Goal: Task Accomplishment & Management: Use online tool/utility

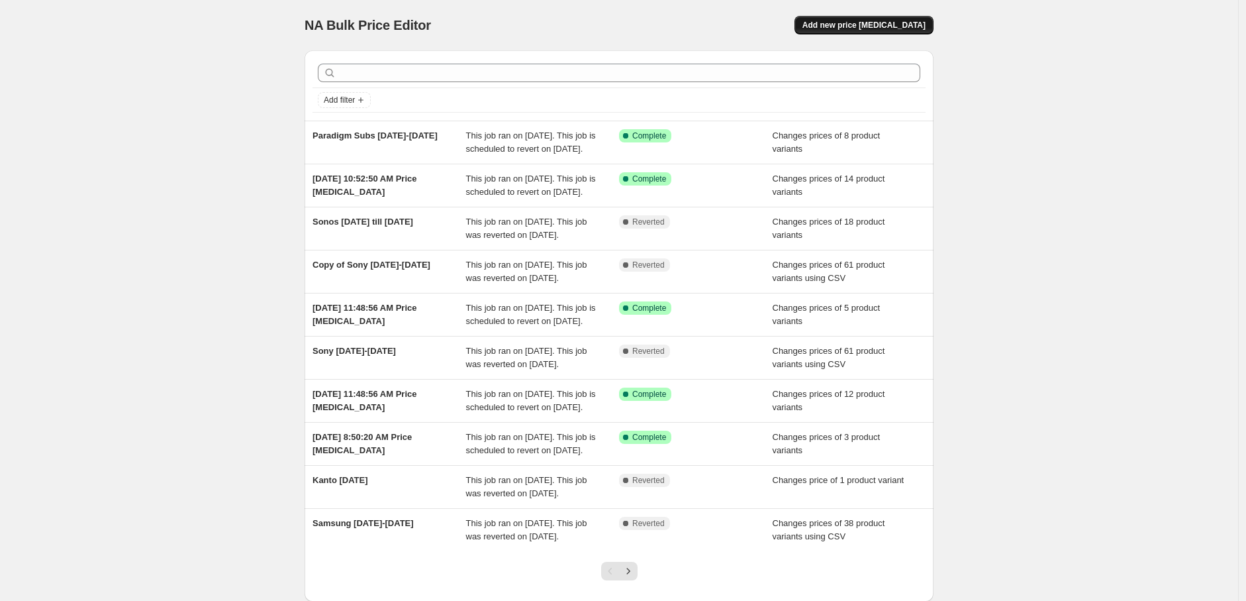
click at [906, 19] on button "Add new price [MEDICAL_DATA]" at bounding box center [864, 25] width 139 height 19
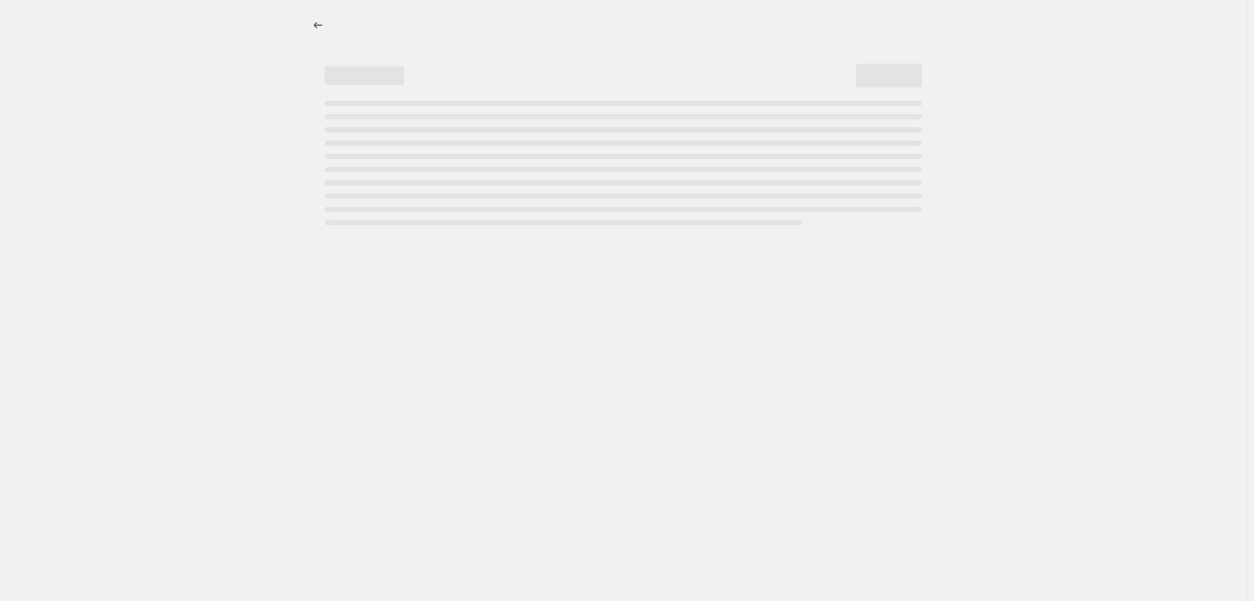
select select "percentage"
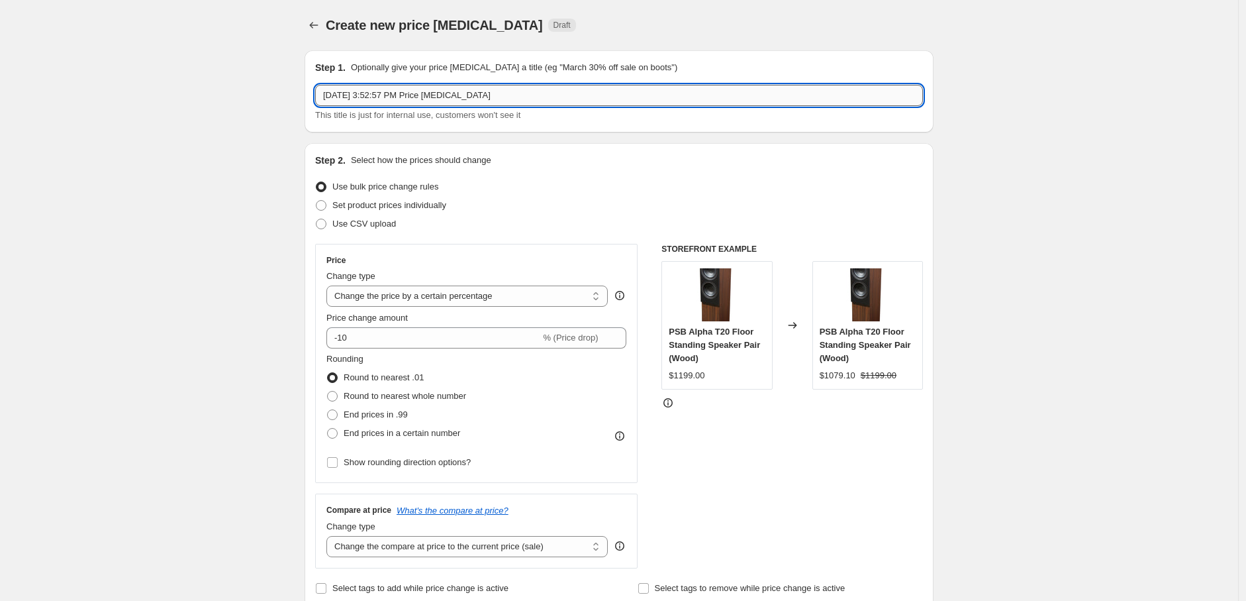
click at [464, 103] on input "[DATE] 3:52:57 PM Price [MEDICAL_DATA]" at bounding box center [619, 95] width 608 height 21
drag, startPoint x: 510, startPoint y: 101, endPoint x: 195, endPoint y: 60, distance: 317.2
type input "Sony [DATE]-[DATE]"
click at [360, 225] on span "Use CSV upload" at bounding box center [364, 224] width 64 height 10
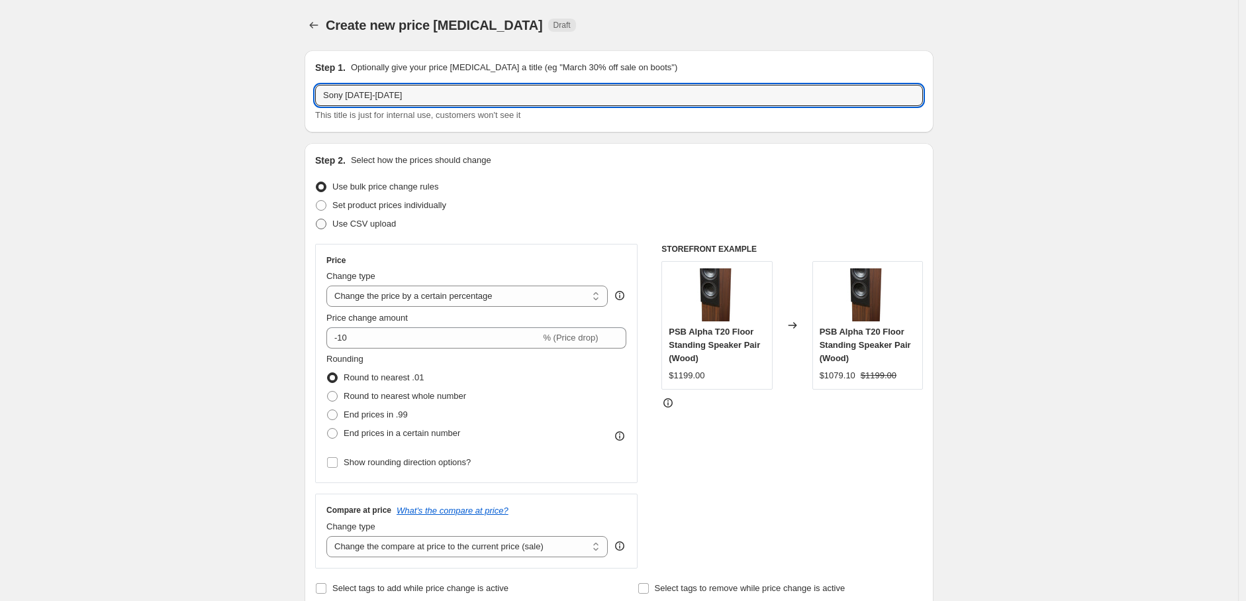
click at [317, 219] on input "Use CSV upload" at bounding box center [316, 219] width 1 height 1
radio input "true"
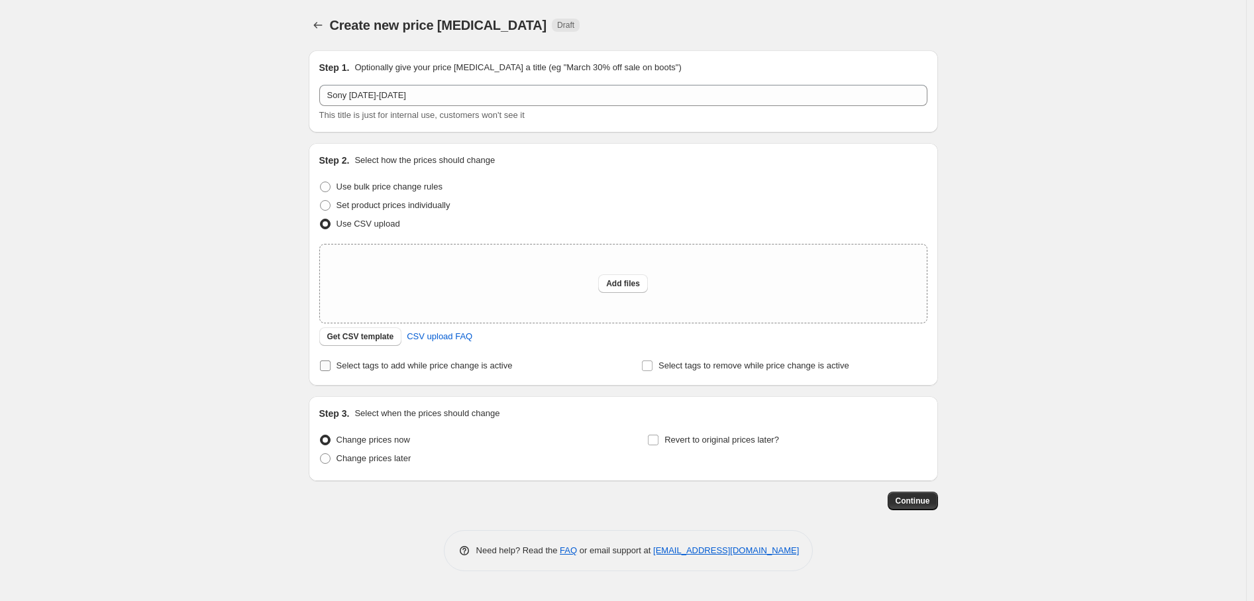
click at [352, 364] on span "Select tags to add while price change is active" at bounding box center [424, 365] width 176 height 10
click at [330, 364] on input "Select tags to add while price change is active" at bounding box center [325, 365] width 11 height 11
checkbox input "true"
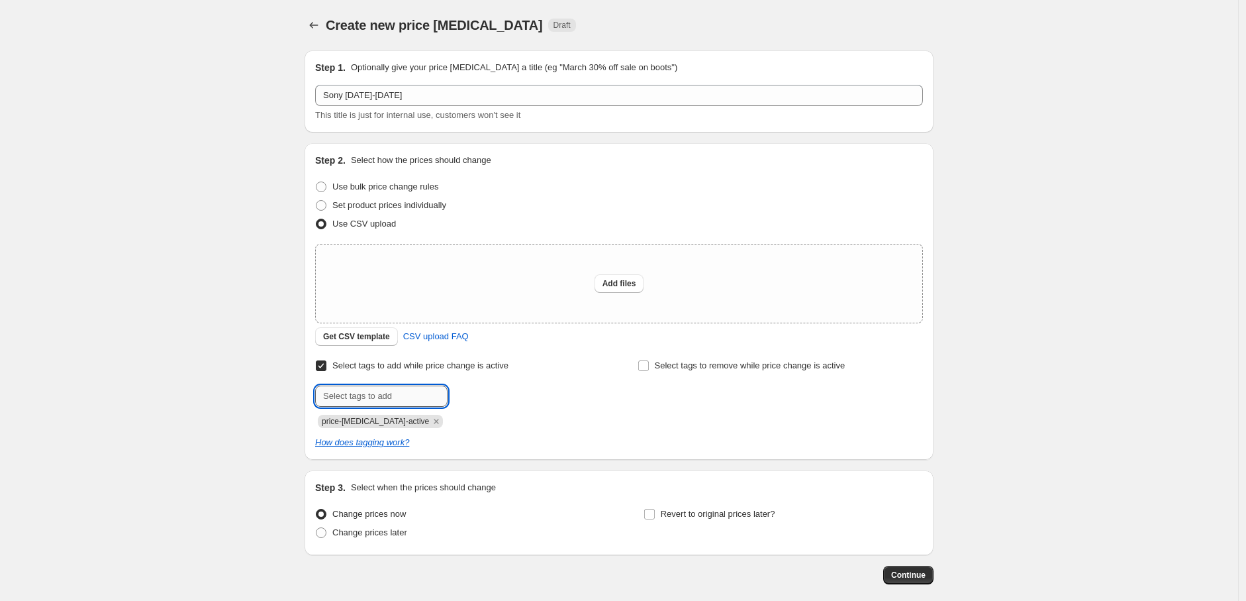
click at [362, 386] on input "text" at bounding box center [381, 395] width 132 height 21
type input "on-sale"
click at [315, 143] on button "Submit" at bounding box center [334, 150] width 38 height 14
type input "p"
type input "sony-promo"
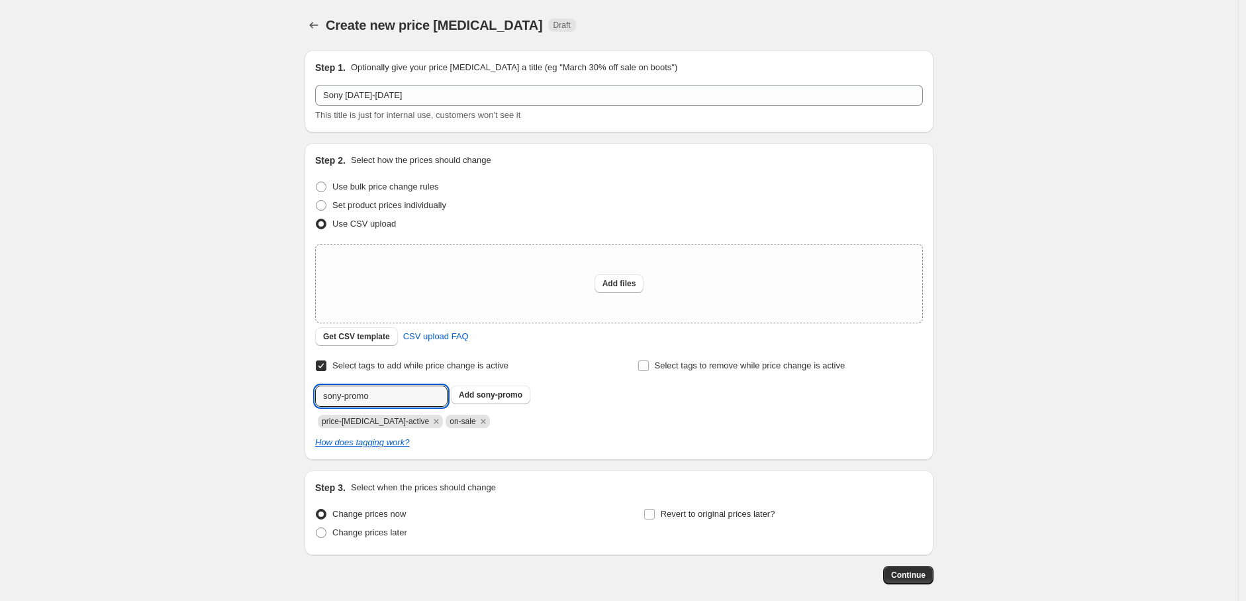
click at [315, 143] on button "Submit" at bounding box center [334, 150] width 38 height 14
type input "sale-end-2025-09-12"
click at [321, 281] on div "Add files" at bounding box center [619, 283] width 607 height 78
click at [512, 397] on span "sale-end-202..." at bounding box center [504, 394] width 55 height 9
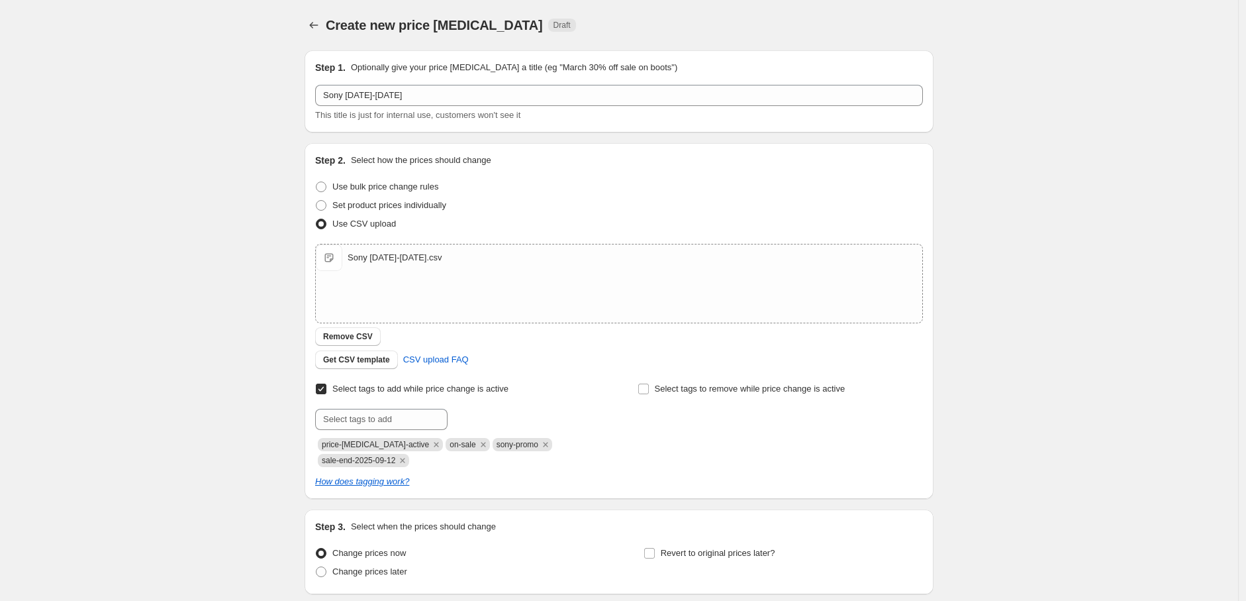
click at [134, 394] on div "Create new price [MEDICAL_DATA]. This page is ready Create new price [MEDICAL_D…" at bounding box center [619, 352] width 1238 height 704
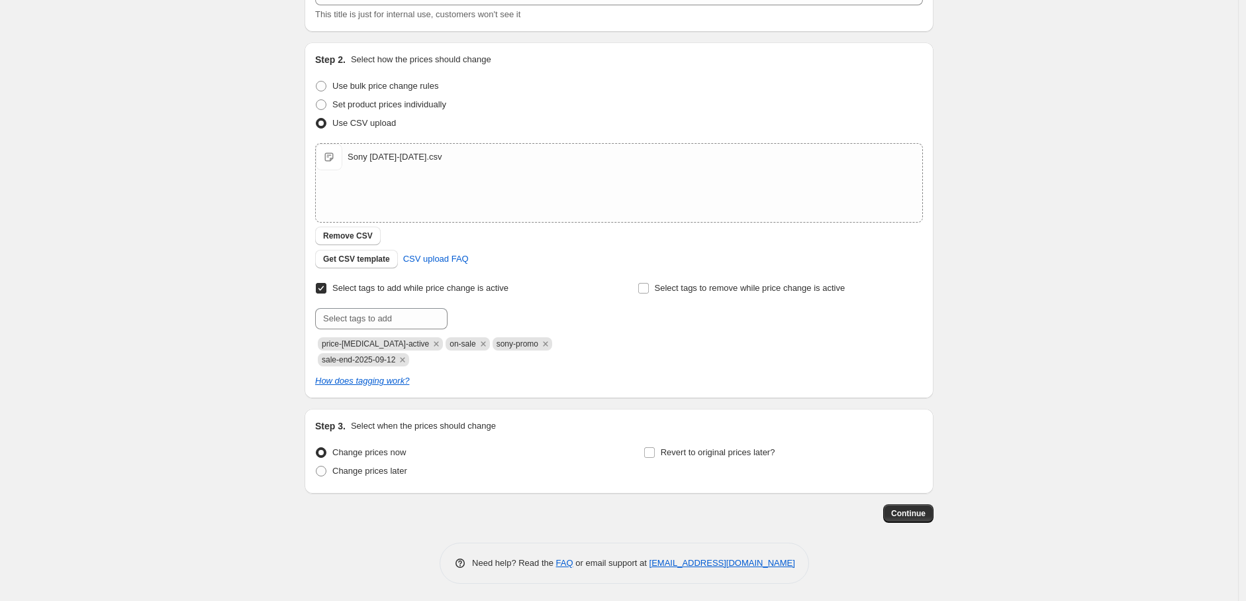
scroll to position [102, 0]
click at [669, 442] on label "Revert to original prices later?" at bounding box center [710, 451] width 132 height 19
click at [655, 446] on input "Revert to original prices later?" at bounding box center [649, 451] width 11 height 11
checkbox input "true"
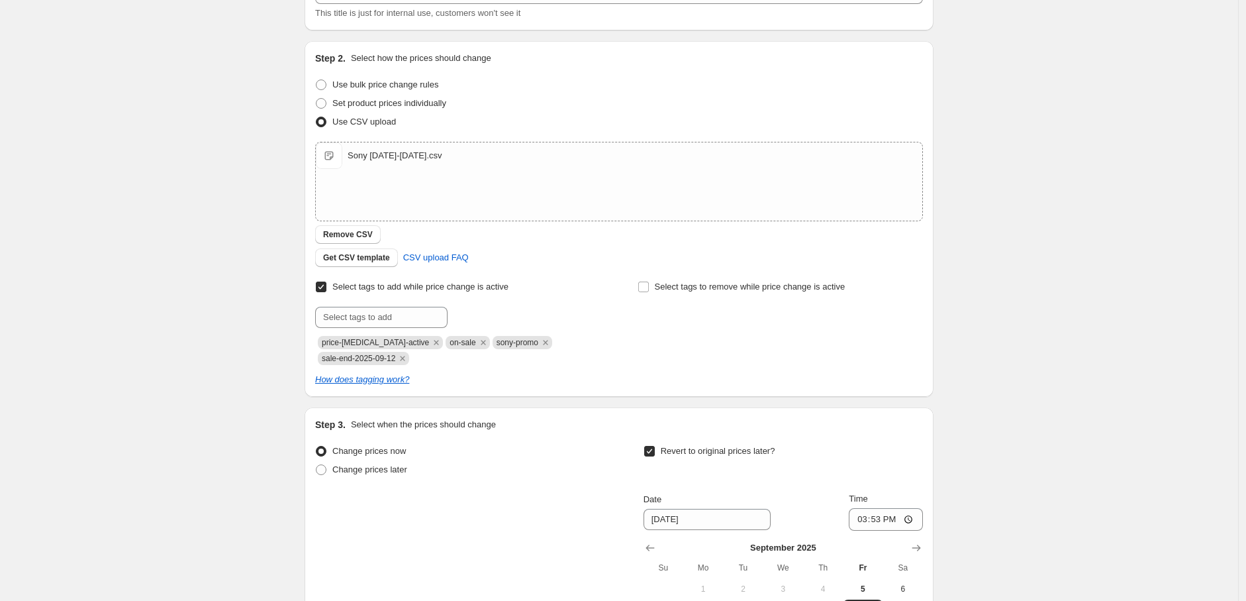
click at [1063, 433] on div "Create new price [MEDICAL_DATA]. This page is ready Create new price [MEDICAL_D…" at bounding box center [619, 363] width 1238 height 930
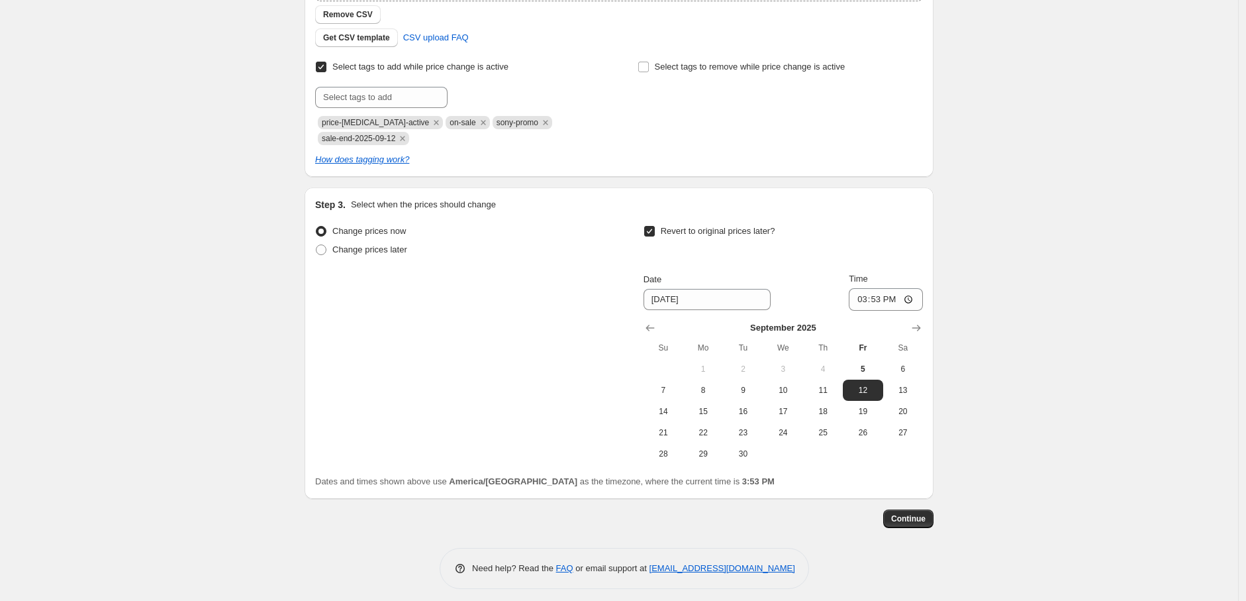
scroll to position [323, 0]
click at [862, 297] on input "15:53" at bounding box center [886, 298] width 74 height 23
type input "01:01"
click at [1096, 386] on div "Create new price [MEDICAL_DATA]. This page is ready Create new price [MEDICAL_D…" at bounding box center [619, 142] width 1238 height 930
click at [926, 513] on span "Continue" at bounding box center [908, 518] width 34 height 11
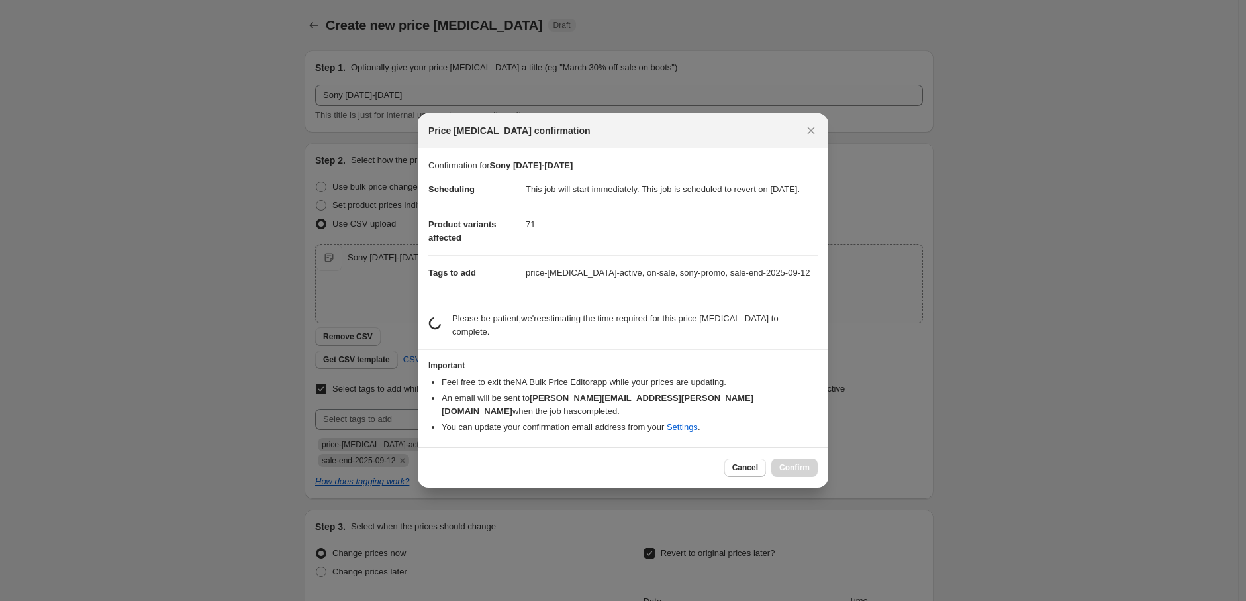
scroll to position [0, 0]
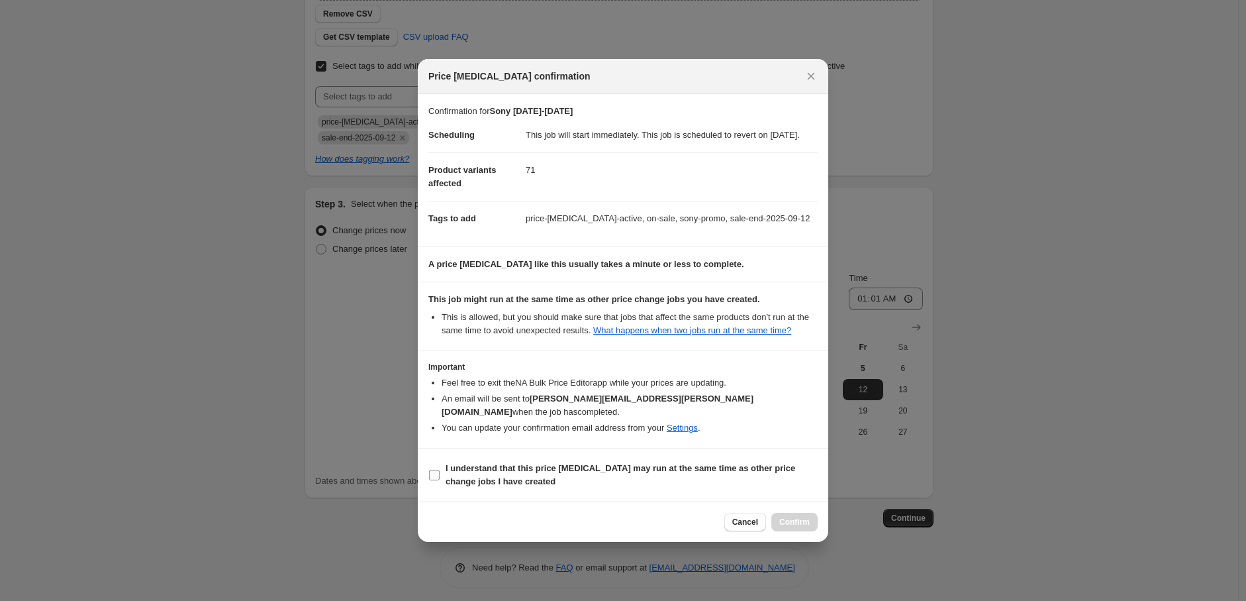
click at [550, 458] on section "I understand that this price [MEDICAL_DATA] may run at the same time as other p…" at bounding box center [623, 474] width 411 height 53
click at [550, 472] on b "I understand that this price [MEDICAL_DATA] may run at the same time as other p…" at bounding box center [621, 474] width 350 height 23
click at [440, 472] on input "I understand that this price [MEDICAL_DATA] may run at the same time as other p…" at bounding box center [434, 475] width 11 height 11
checkbox input "true"
click at [795, 528] on button "Confirm" at bounding box center [795, 522] width 46 height 19
